Goal: Information Seeking & Learning: Check status

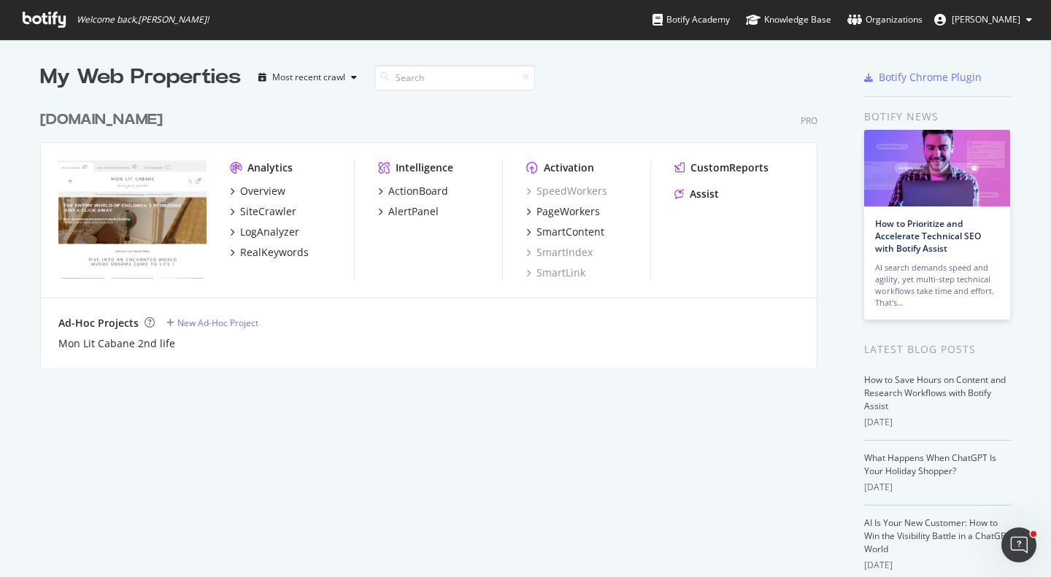
click at [169, 120] on div "[DOMAIN_NAME]" at bounding box center [104, 119] width 128 height 21
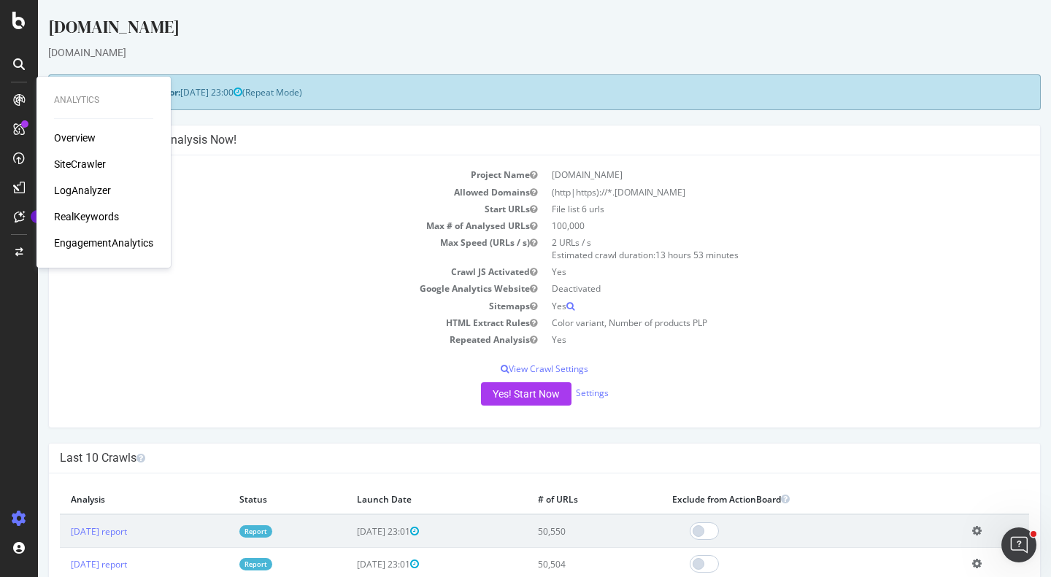
click at [90, 161] on div "SiteCrawler" at bounding box center [80, 164] width 52 height 15
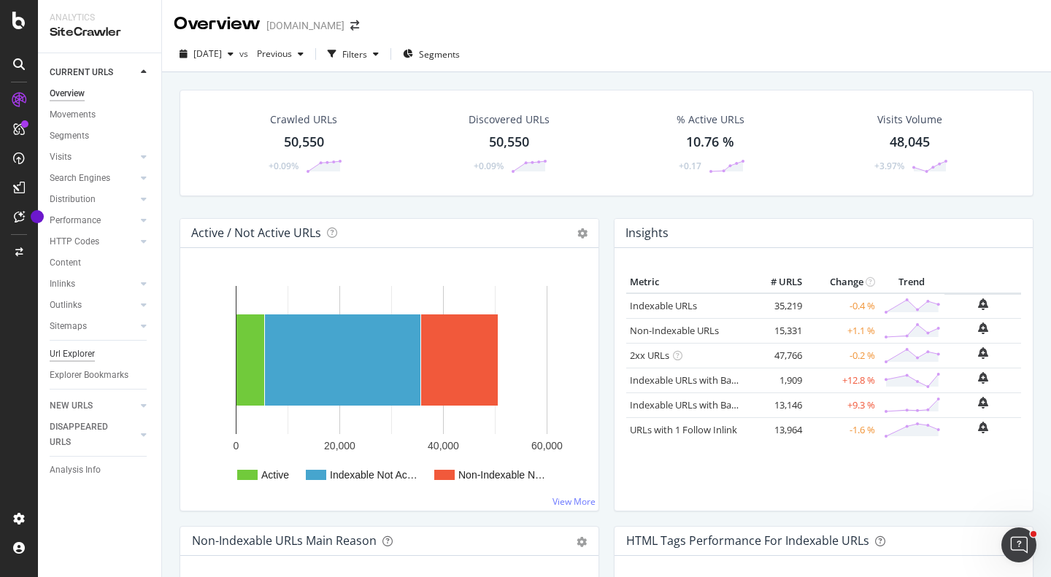
click at [80, 355] on div "Url Explorer" at bounding box center [72, 354] width 45 height 15
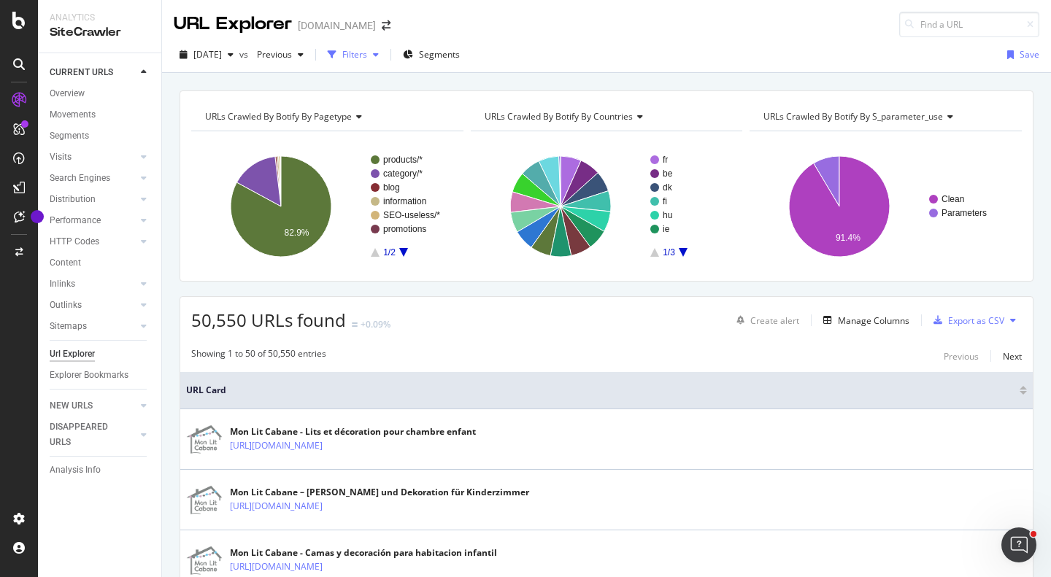
click at [367, 58] on div "Filters" at bounding box center [354, 54] width 25 height 12
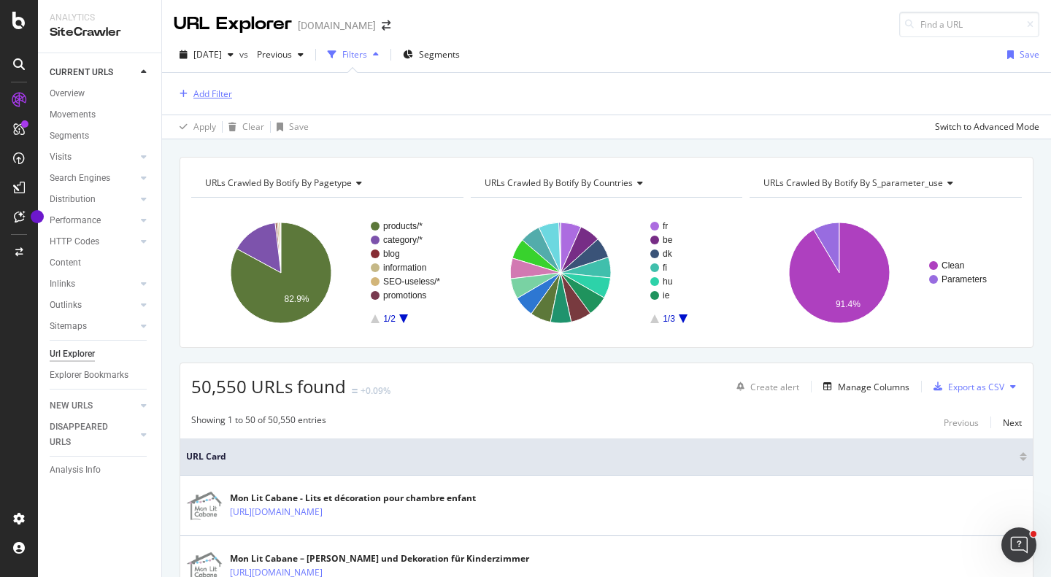
click at [206, 98] on div "Add Filter" at bounding box center [212, 94] width 39 height 12
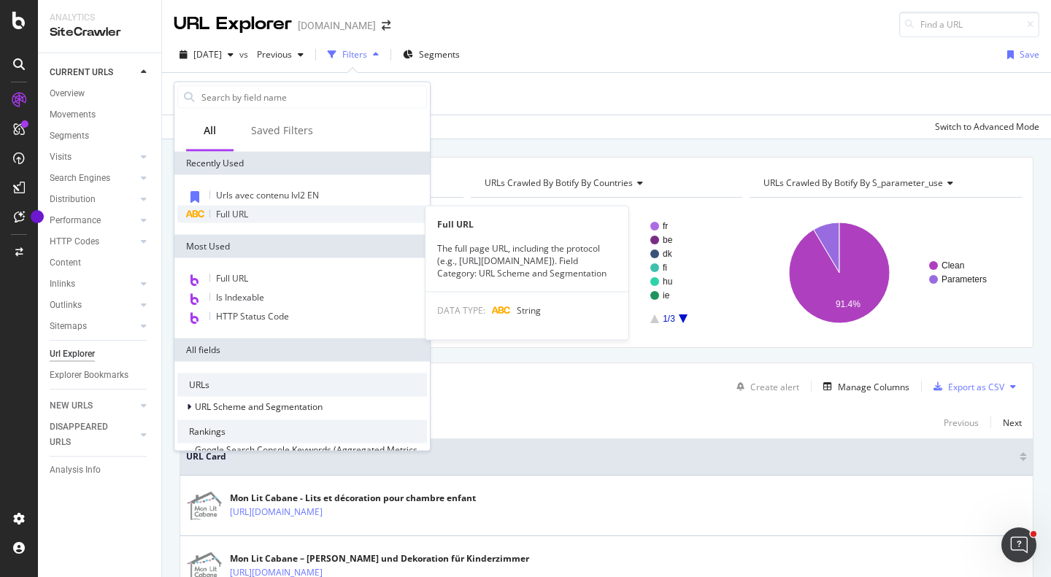
click at [224, 213] on span "Full URL" at bounding box center [232, 214] width 32 height 12
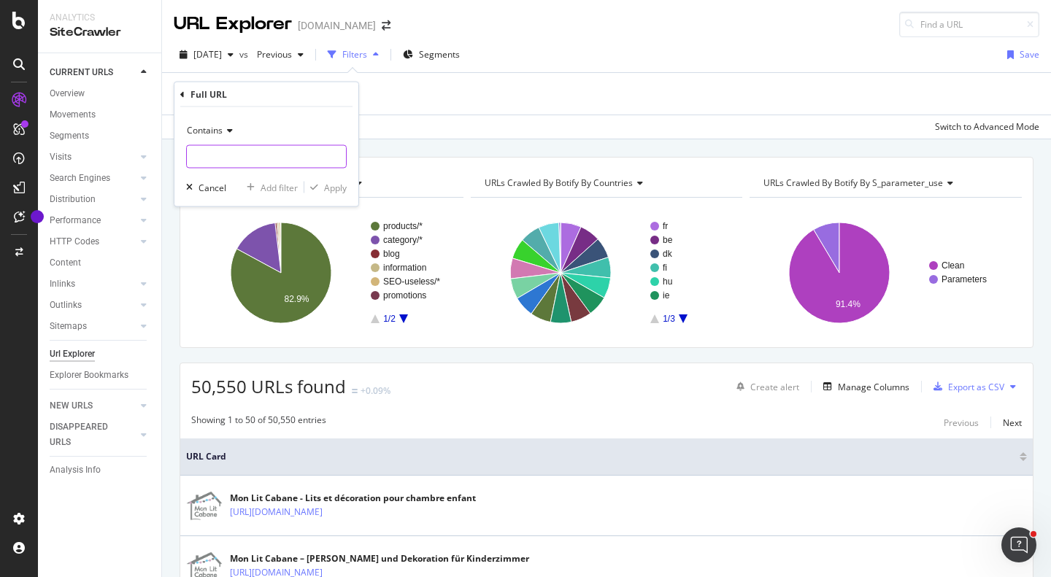
click at [263, 157] on input "text" at bounding box center [266, 156] width 159 height 23
paste input "[URL][DOMAIN_NAME]"
type input "[URL][DOMAIN_NAME]"
click at [333, 187] on div "Apply" at bounding box center [335, 187] width 23 height 12
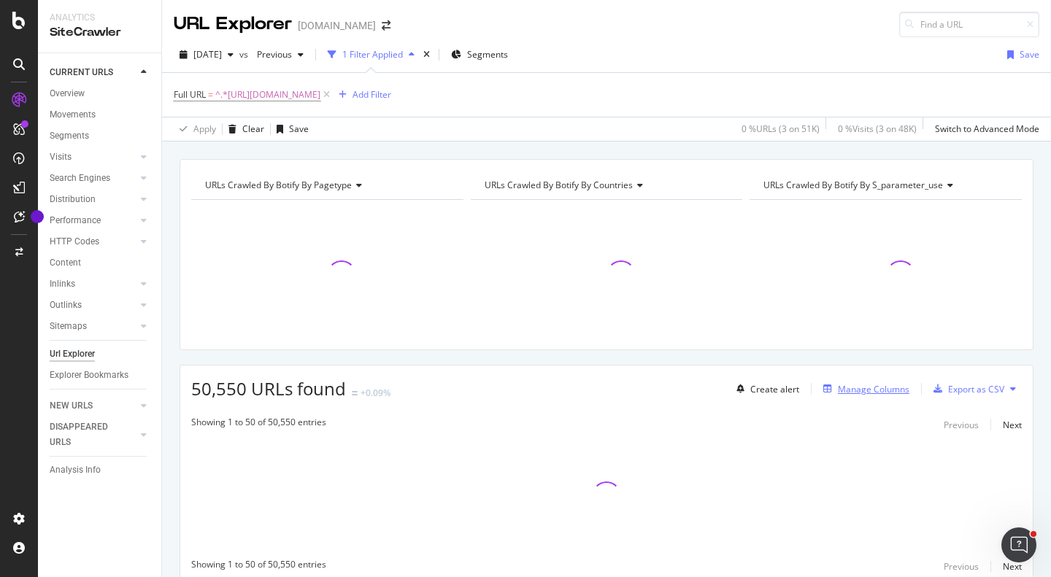
click at [827, 386] on div "button" at bounding box center [828, 389] width 20 height 9
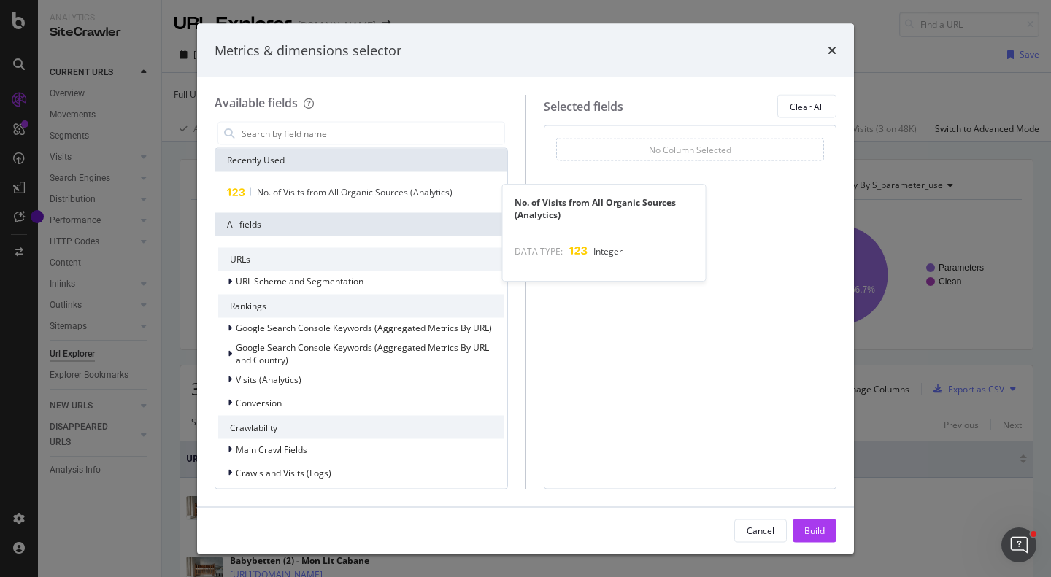
click at [361, 186] on span "No. of Visits from All Organic Sources (Analytics)" at bounding box center [355, 192] width 196 height 12
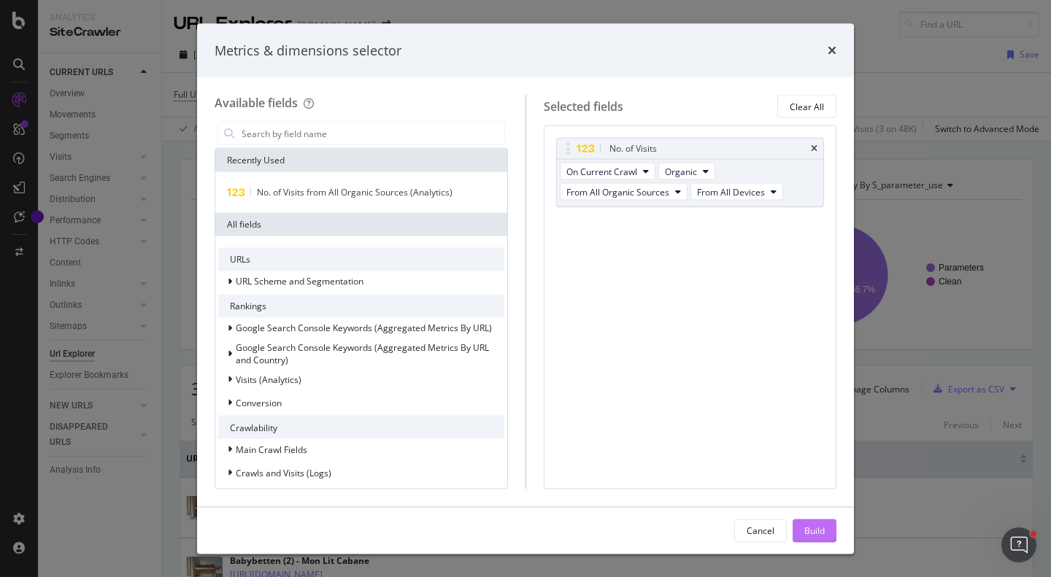
click at [820, 527] on div "Build" at bounding box center [814, 530] width 20 height 12
